Goal: Information Seeking & Learning: Find specific fact

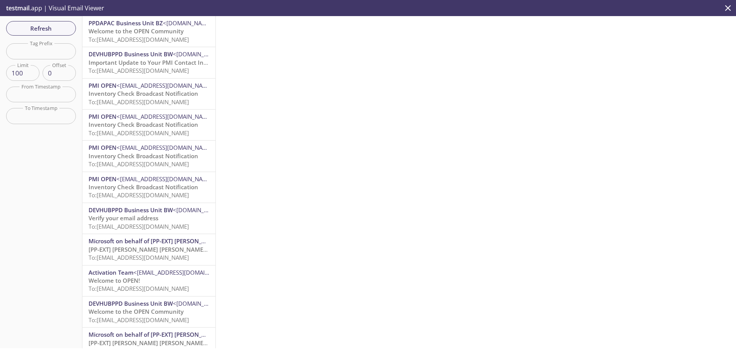
click at [54, 53] on input "text" at bounding box center [41, 51] width 70 height 16
paste input "reeve2e.1756380673895"
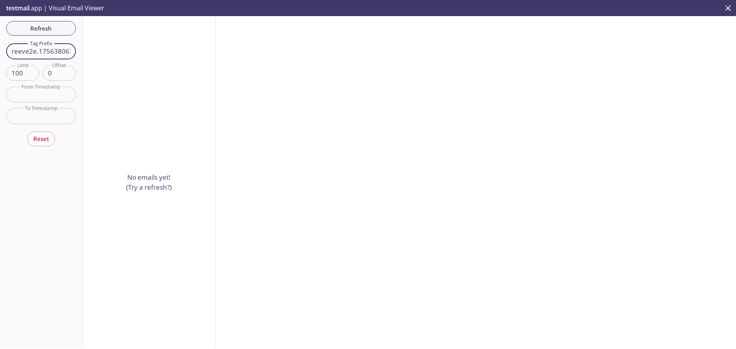
drag, startPoint x: 39, startPoint y: 52, endPoint x: 1, endPoint y: 49, distance: 38.0
click at [1, 49] on div "Refresh Filters Tag Prefix reeve2e.1756380673895 Tag Prefix Limit 100 Limit Off…" at bounding box center [41, 182] width 82 height 332
type input "1756380673895"
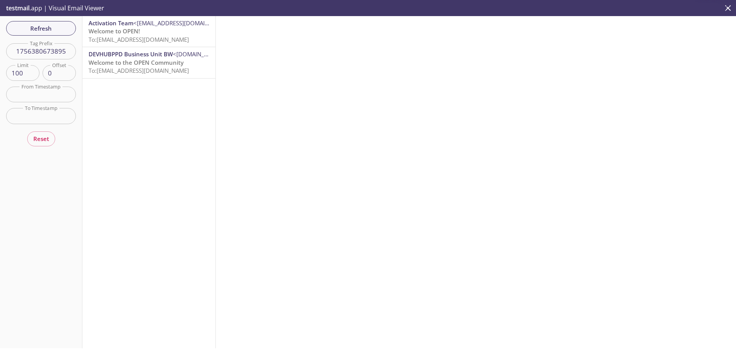
click at [151, 42] on span "To: [EMAIL_ADDRESS][DOMAIN_NAME]" at bounding box center [139, 40] width 100 height 8
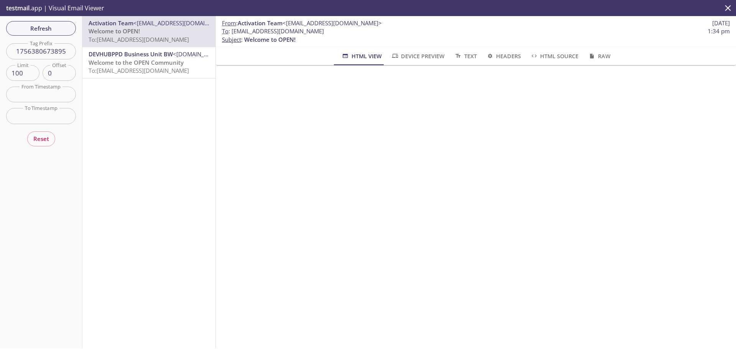
click at [154, 54] on span "DEVHUBPPD Business Unit BW" at bounding box center [131, 54] width 84 height 8
